Goal: Transaction & Acquisition: Purchase product/service

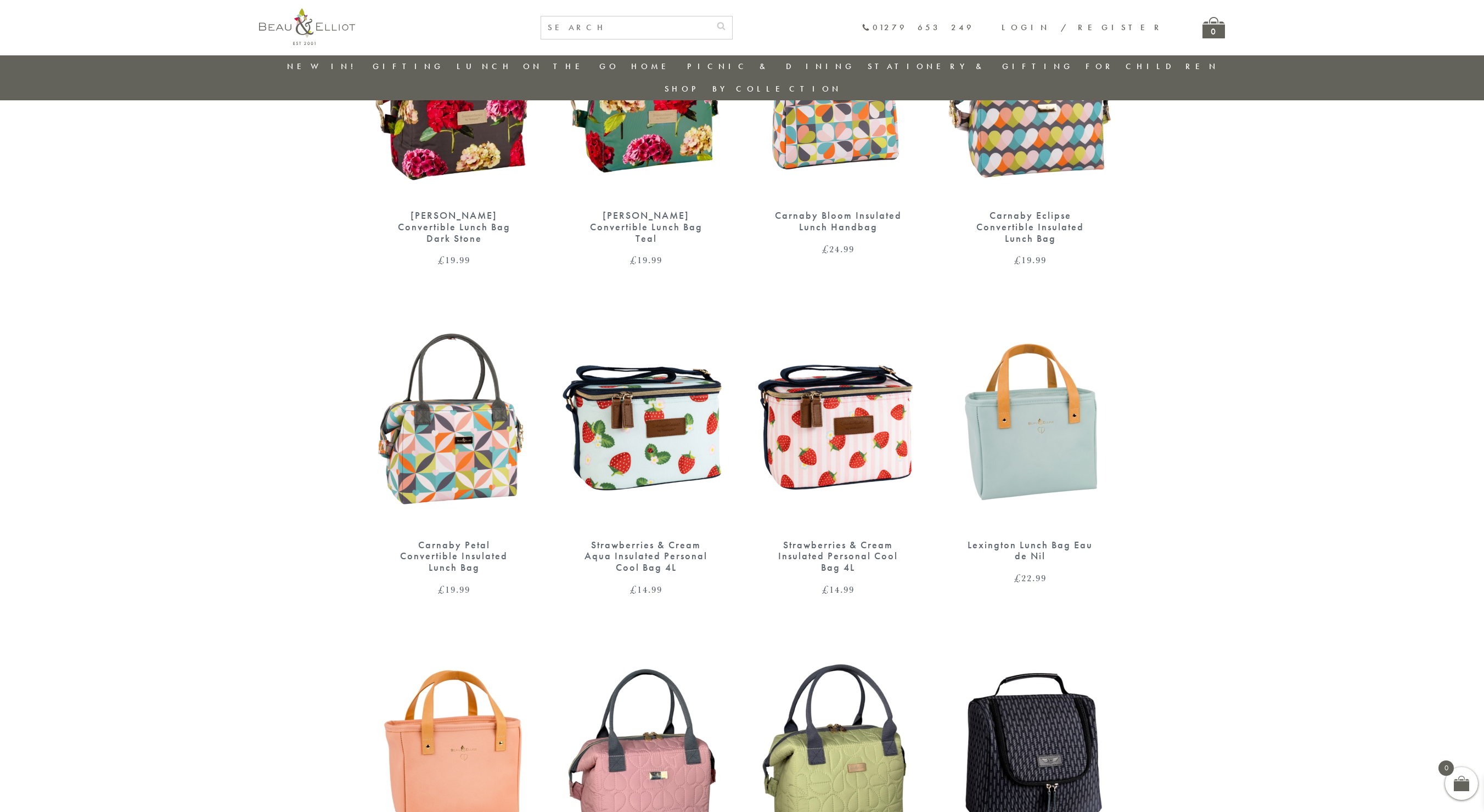
scroll to position [528, 0]
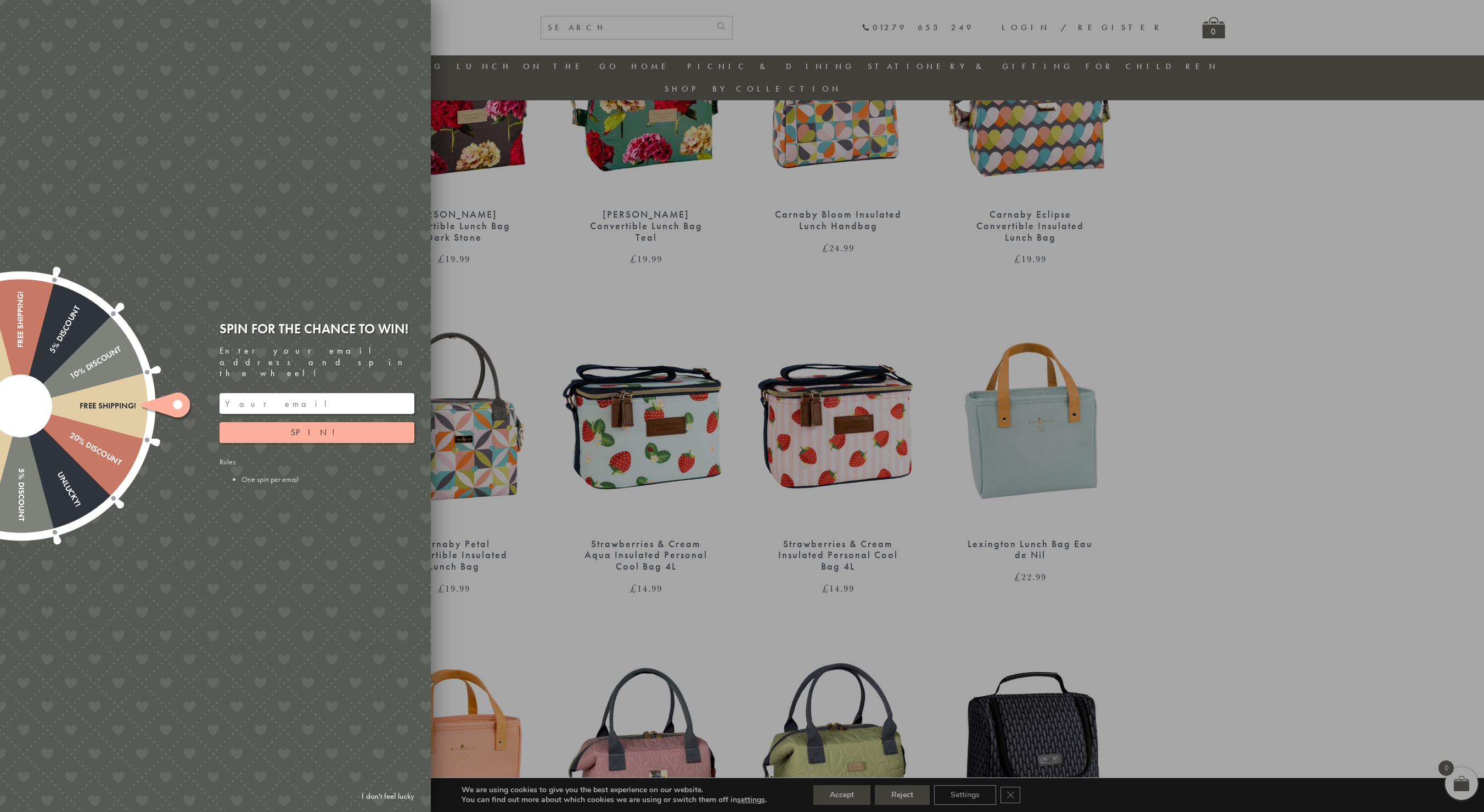
click at [285, 397] on input "email" at bounding box center [317, 403] width 195 height 21
click at [315, 427] on span "Spin!" at bounding box center [317, 432] width 52 height 11
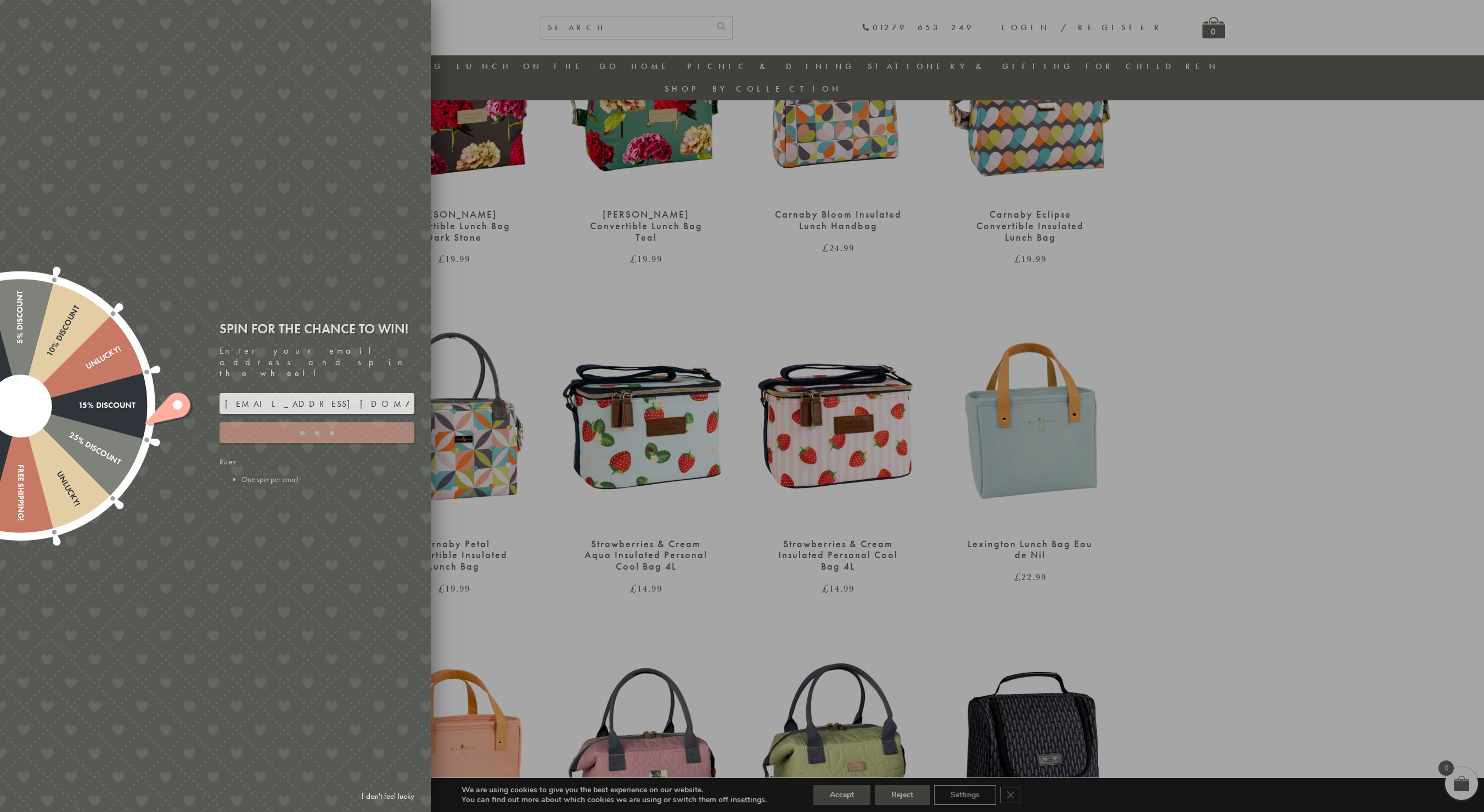
type input "82N8758V"
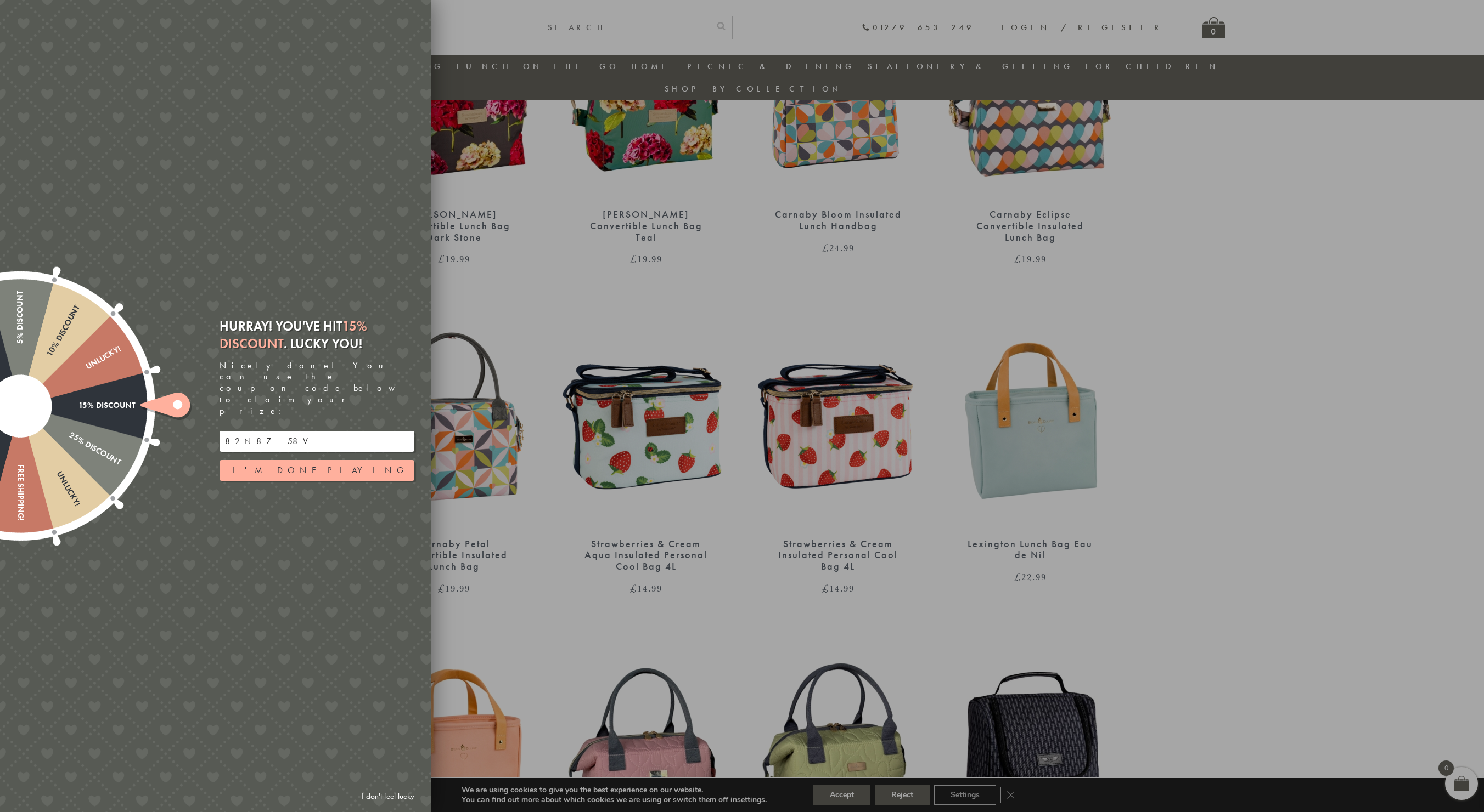
click at [324, 431] on input "82N8758V" at bounding box center [317, 441] width 195 height 21
click at [343, 460] on button "I'm done playing" at bounding box center [317, 470] width 195 height 21
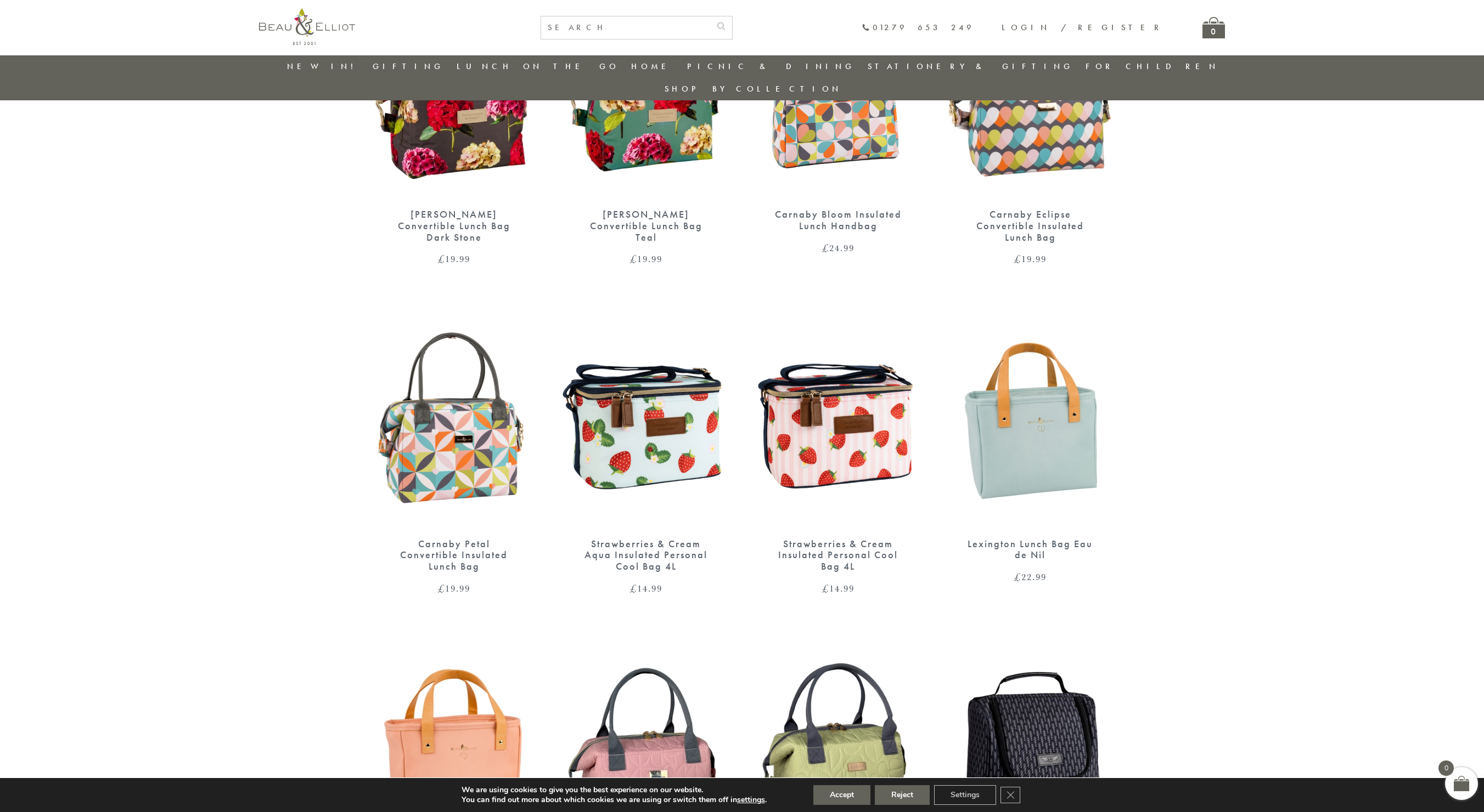
click at [643, 435] on img at bounding box center [645, 418] width 170 height 220
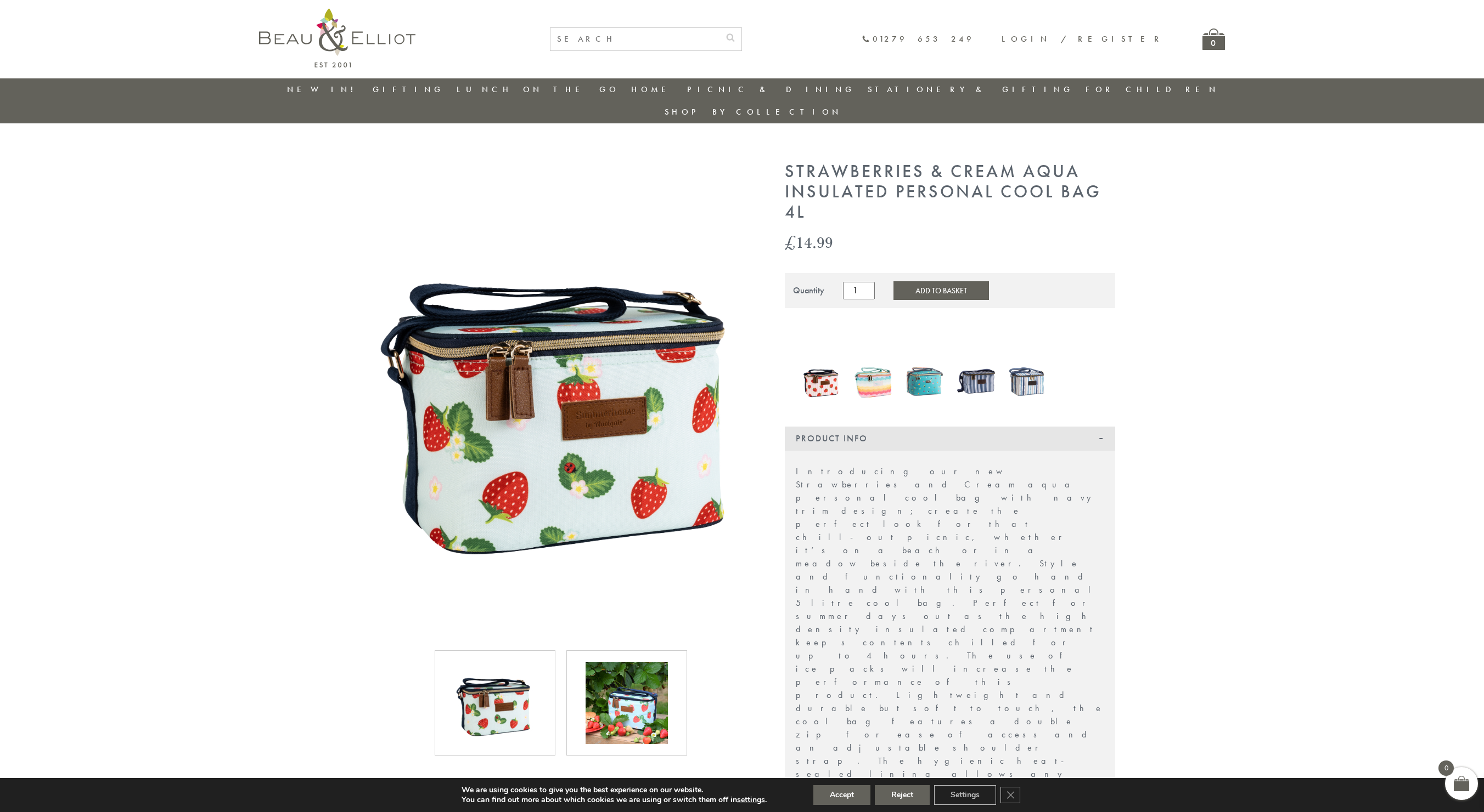
click at [932, 364] on img at bounding box center [925, 381] width 41 height 53
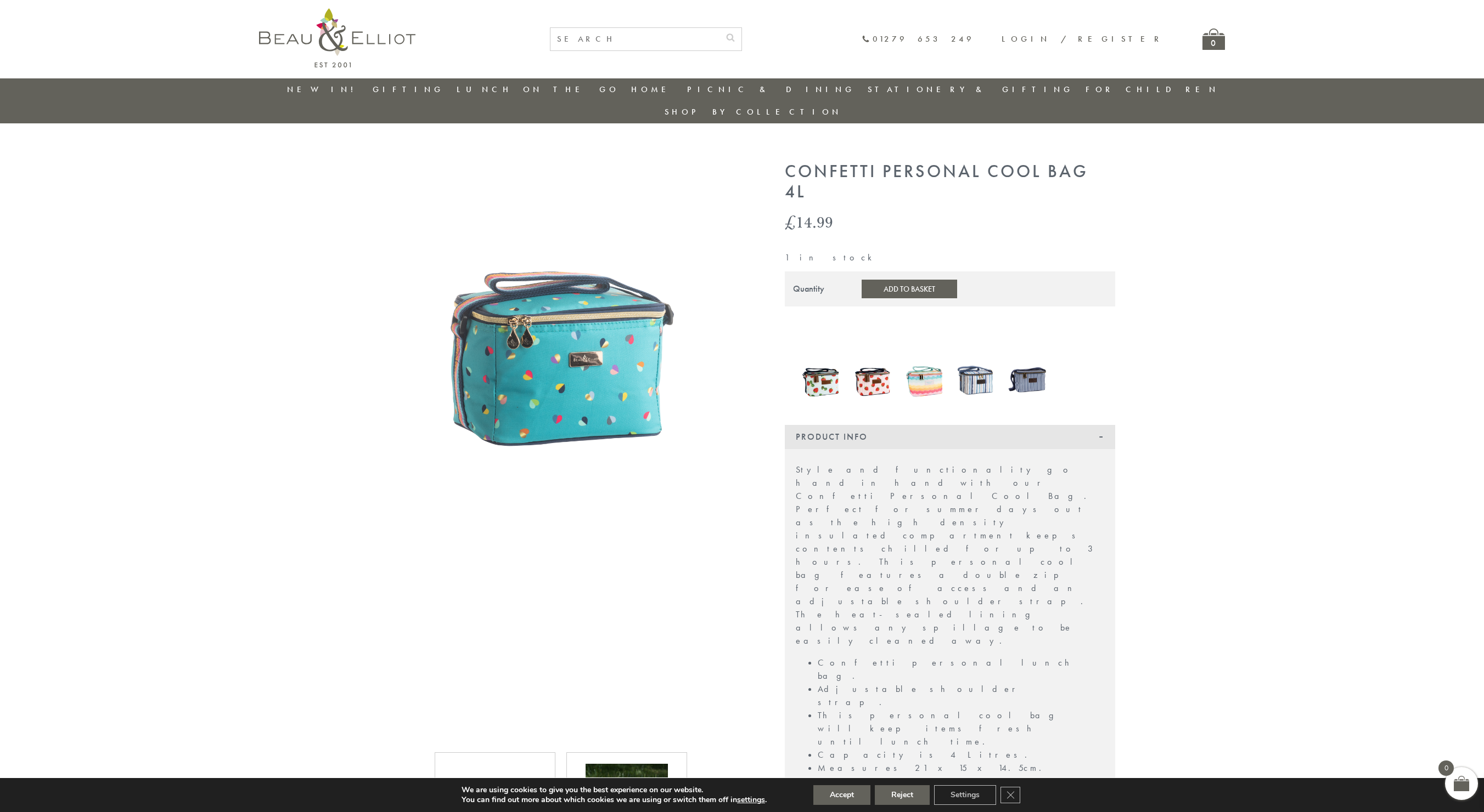
click at [871, 361] on img at bounding box center [873, 380] width 41 height 49
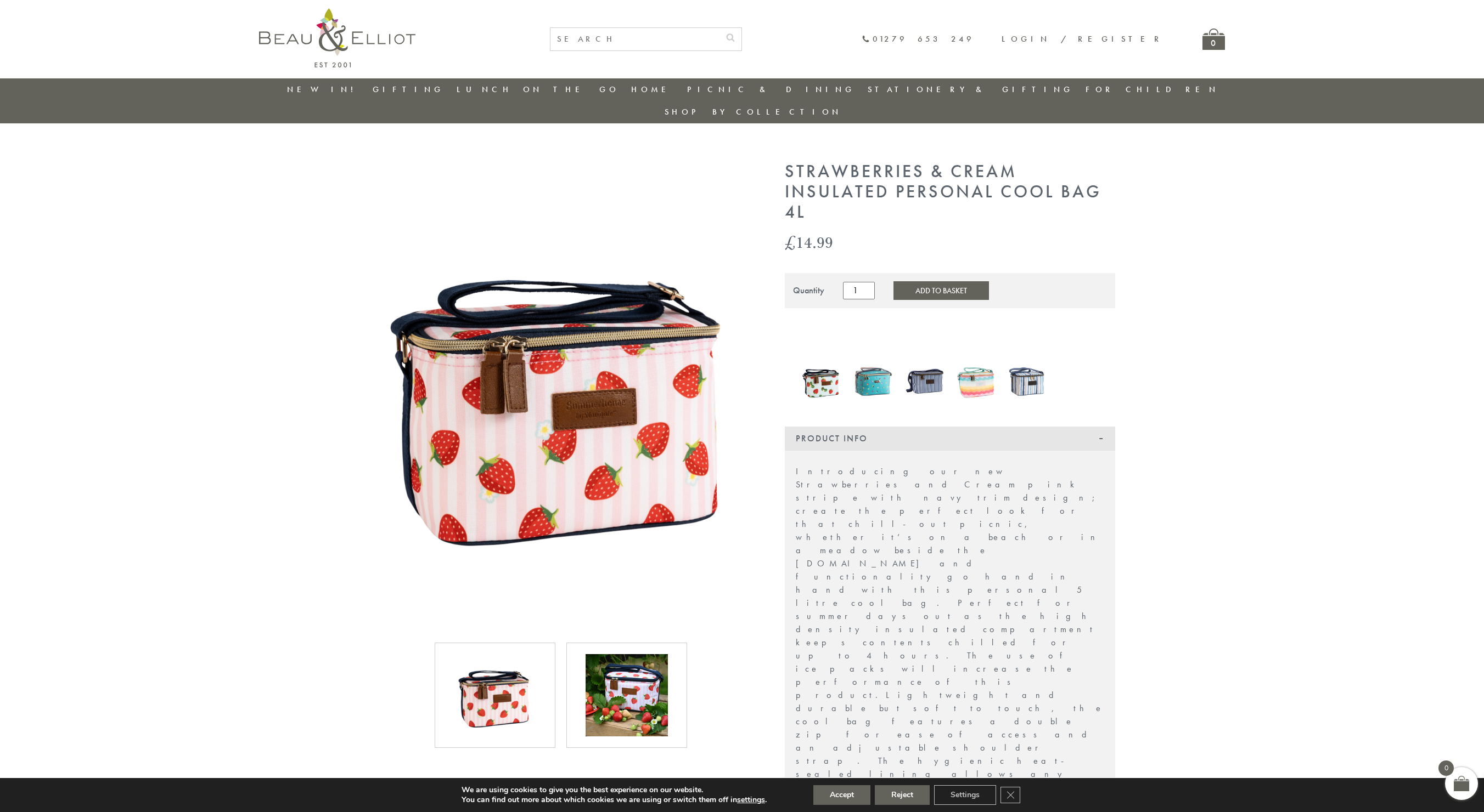
click at [821, 364] on img at bounding box center [821, 381] width 41 height 50
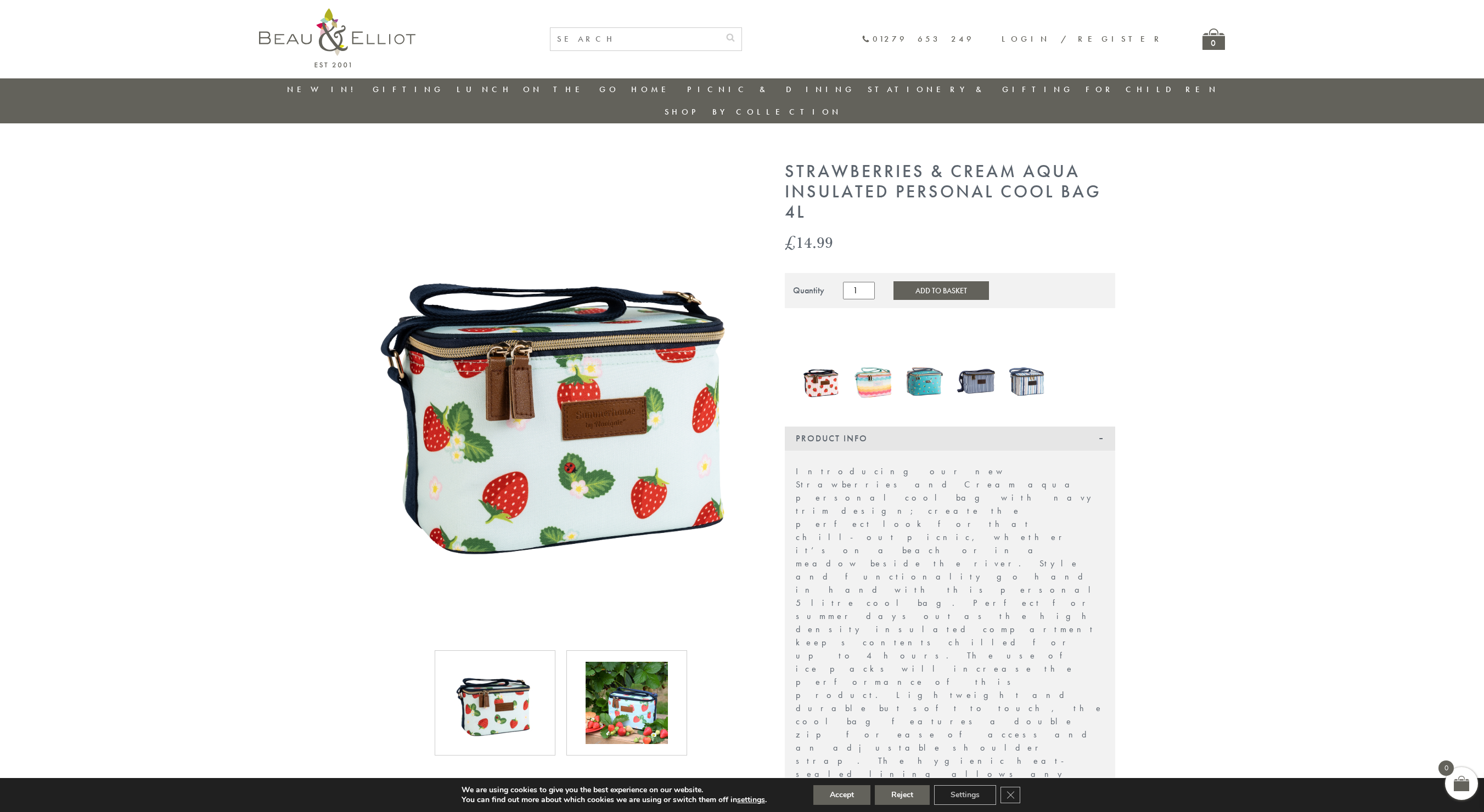
click at [915, 281] on button "Add to Basket" at bounding box center [941, 290] width 96 height 19
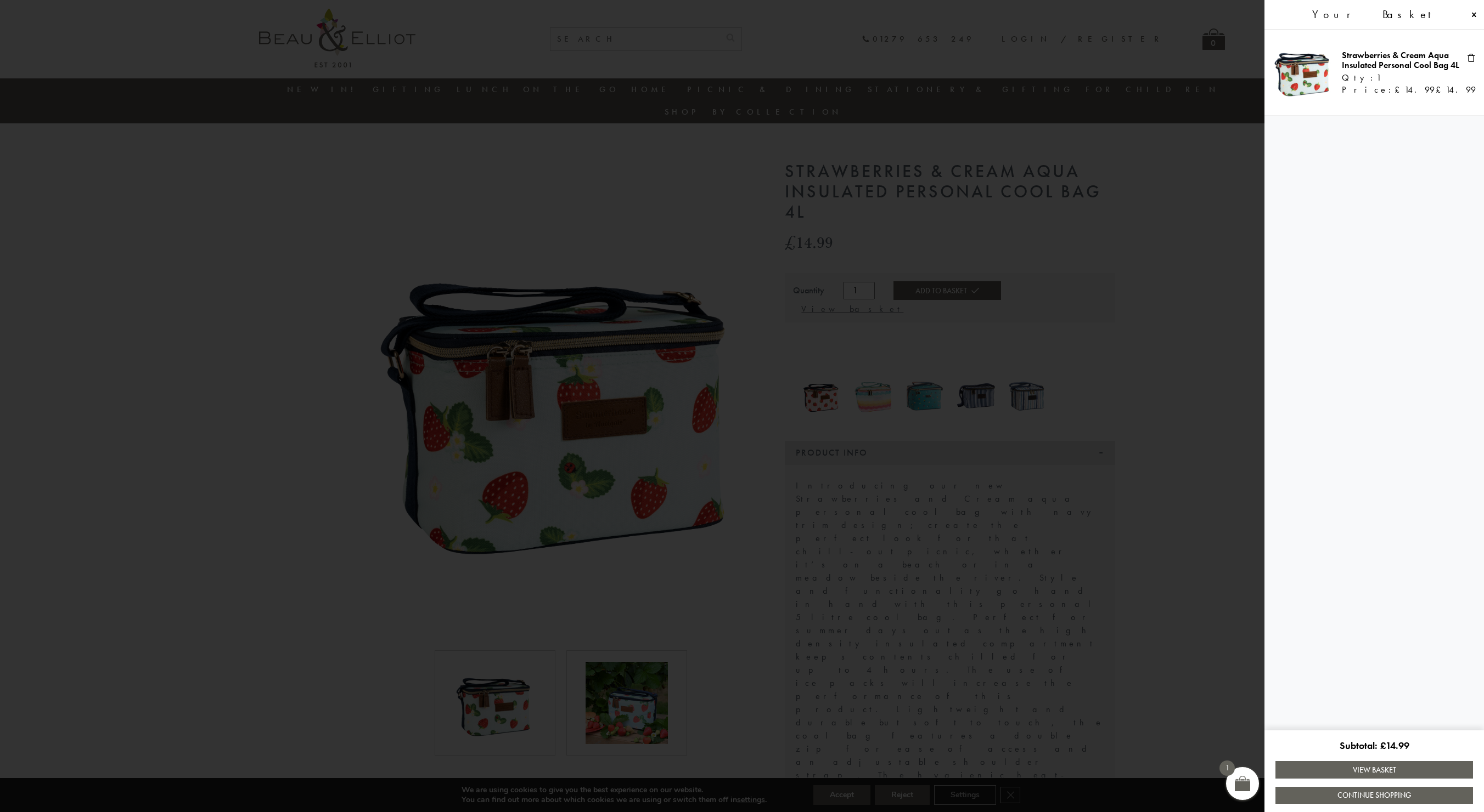
click at [1394, 62] on link "Strawberries & Cream Aqua Insulated Personal Cool Bag 4L" at bounding box center [1400, 60] width 118 height 21
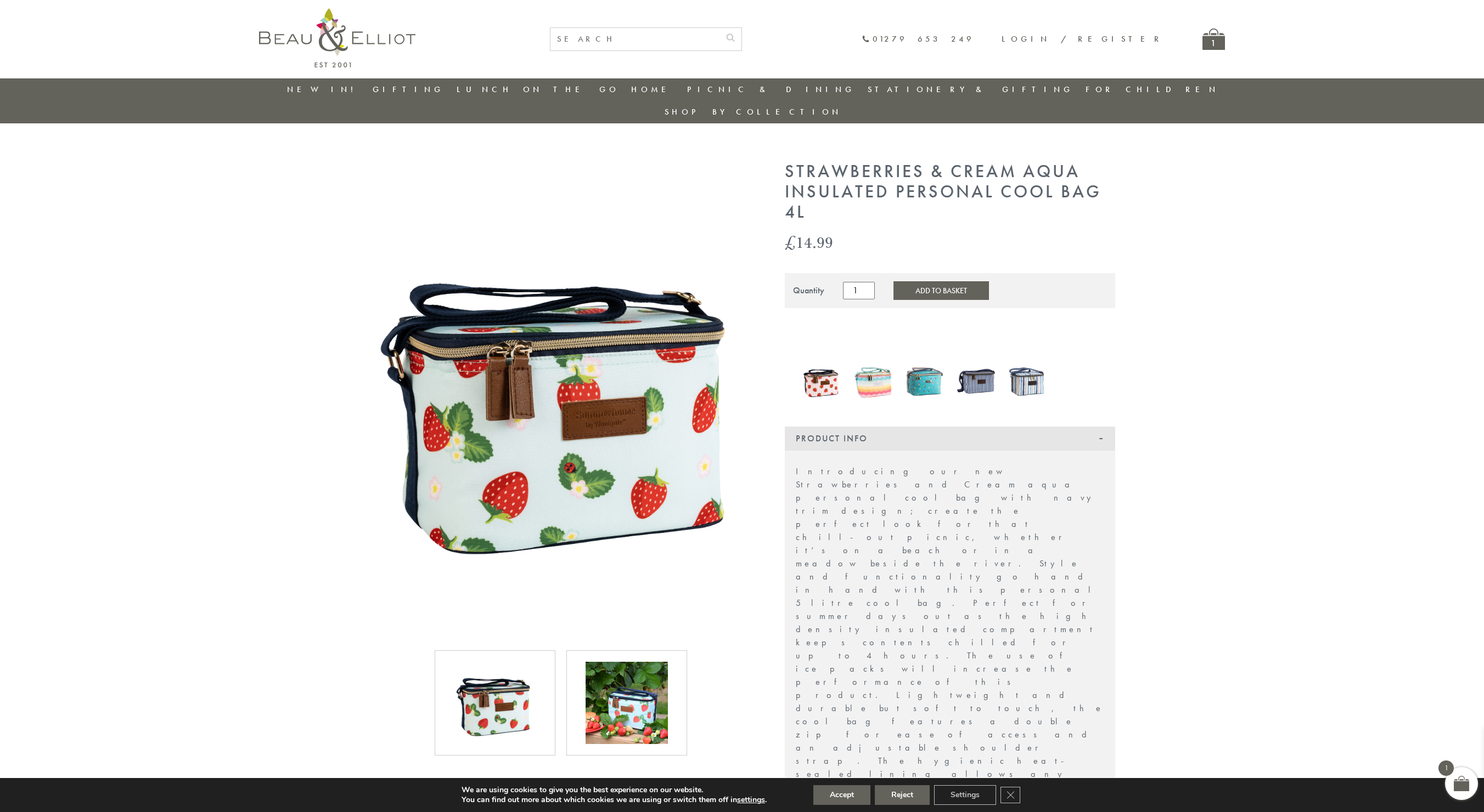
click at [1215, 36] on div "1" at bounding box center [1214, 39] width 23 height 21
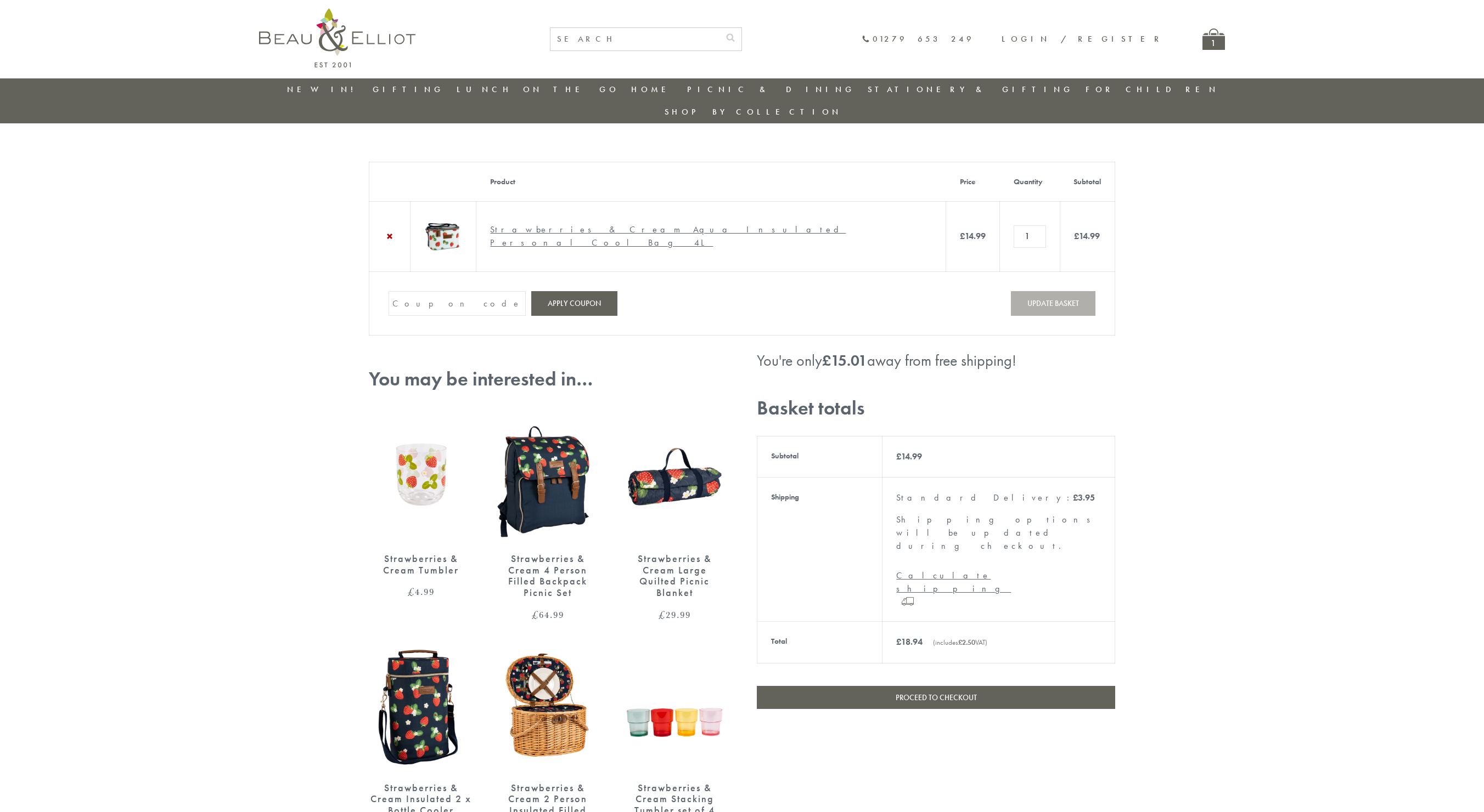
click at [442, 300] on input "Coupon:" at bounding box center [457, 303] width 137 height 25
paste input "82N8758V"
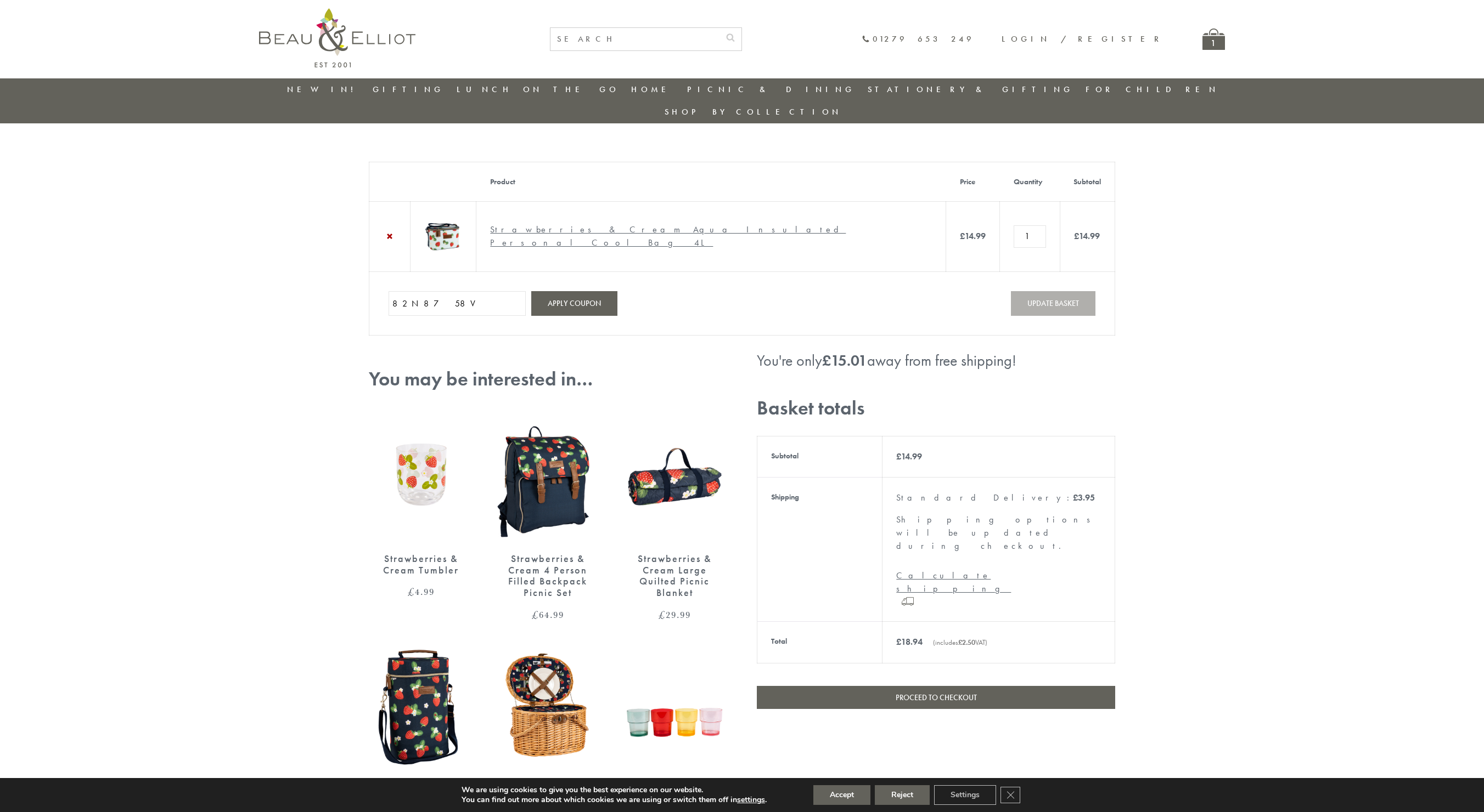
type input "82N8758V"
click at [577, 292] on button "Apply coupon" at bounding box center [574, 303] width 86 height 25
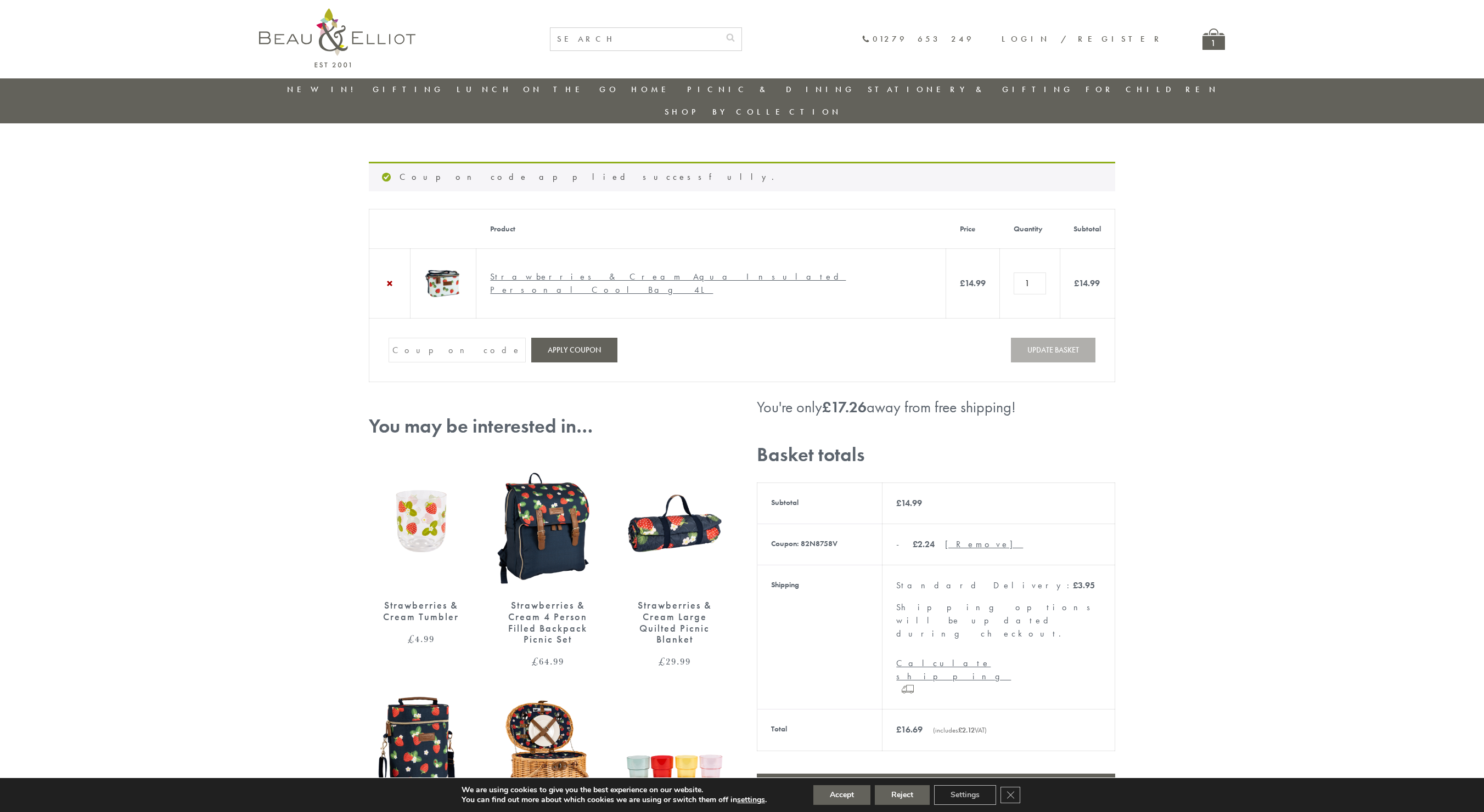
click at [462, 262] on img at bounding box center [443, 281] width 38 height 38
